Goal: Task Accomplishment & Management: Complete application form

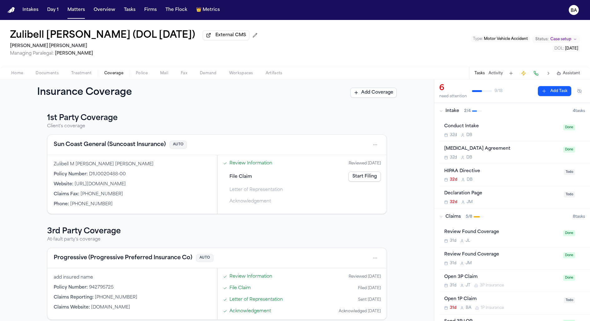
scroll to position [7, 0]
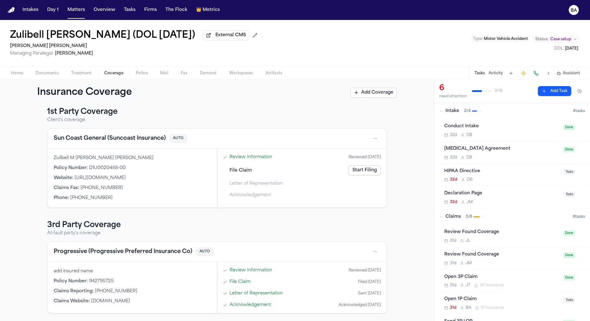
click at [354, 178] on div "Review Information Reviewed [DATE] File Claim Start Filing Letter of Representa…" at bounding box center [302, 176] width 163 height 48
click at [358, 170] on link "Start Filing" at bounding box center [365, 171] width 32 height 10
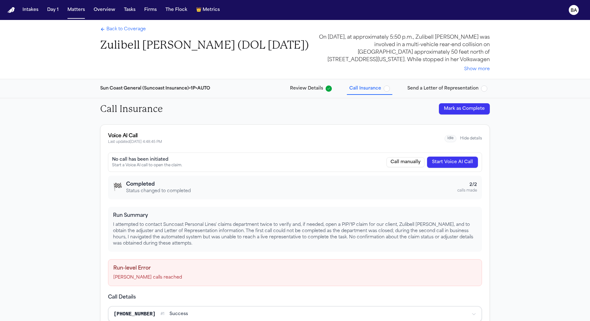
click at [294, 87] on span "Review Details" at bounding box center [306, 89] width 33 height 6
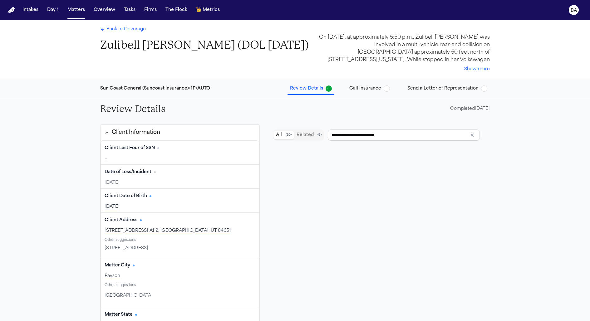
click at [424, 83] on button "Send a Letter of Representation" at bounding box center [447, 88] width 85 height 11
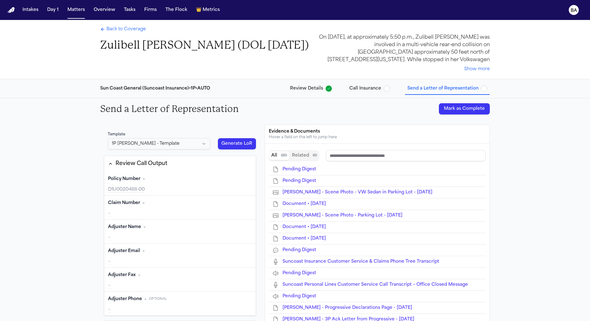
click at [541, 192] on div "Send a Letter of Representation Mark as Complete Template 1P [PERSON_NAME] - Te…" at bounding box center [295, 277] width 590 height 358
